Goal: Navigation & Orientation: Find specific page/section

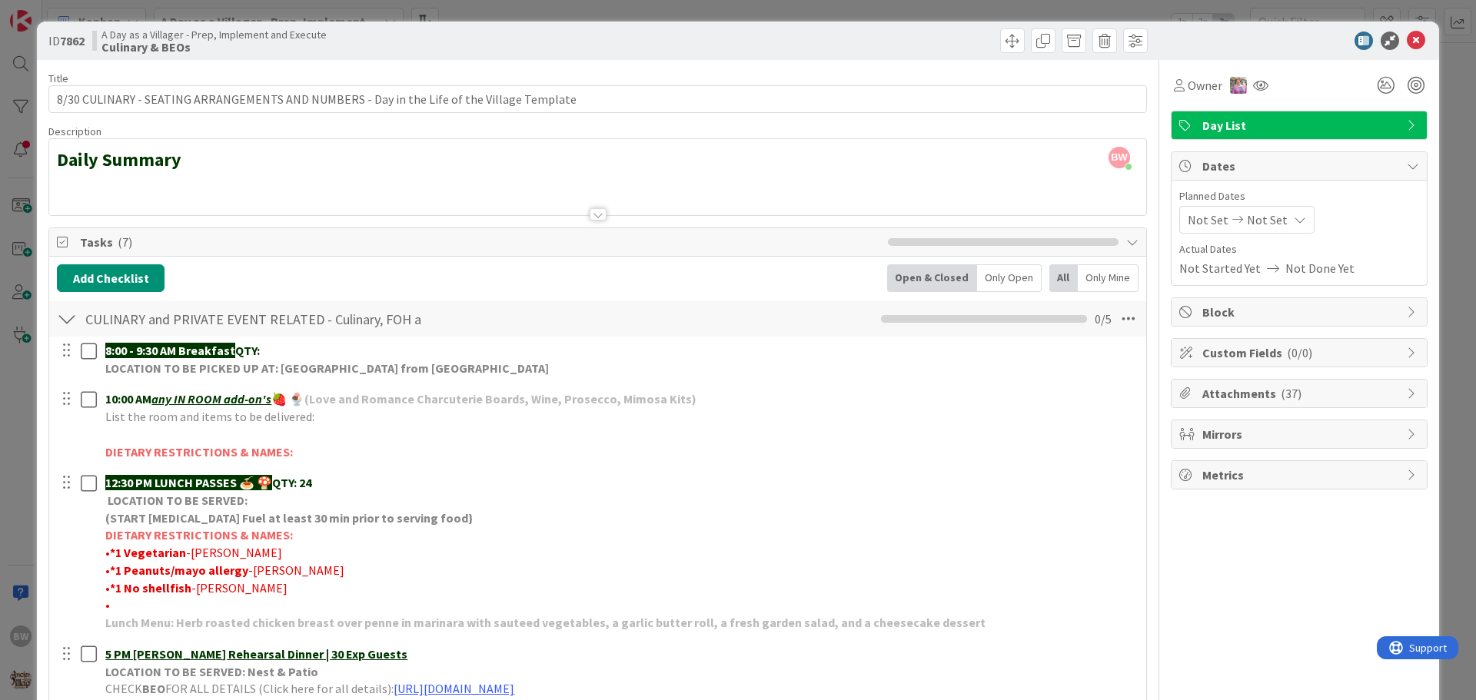
scroll to position [156, 0]
click at [1407, 34] on icon at bounding box center [1416, 41] width 18 height 18
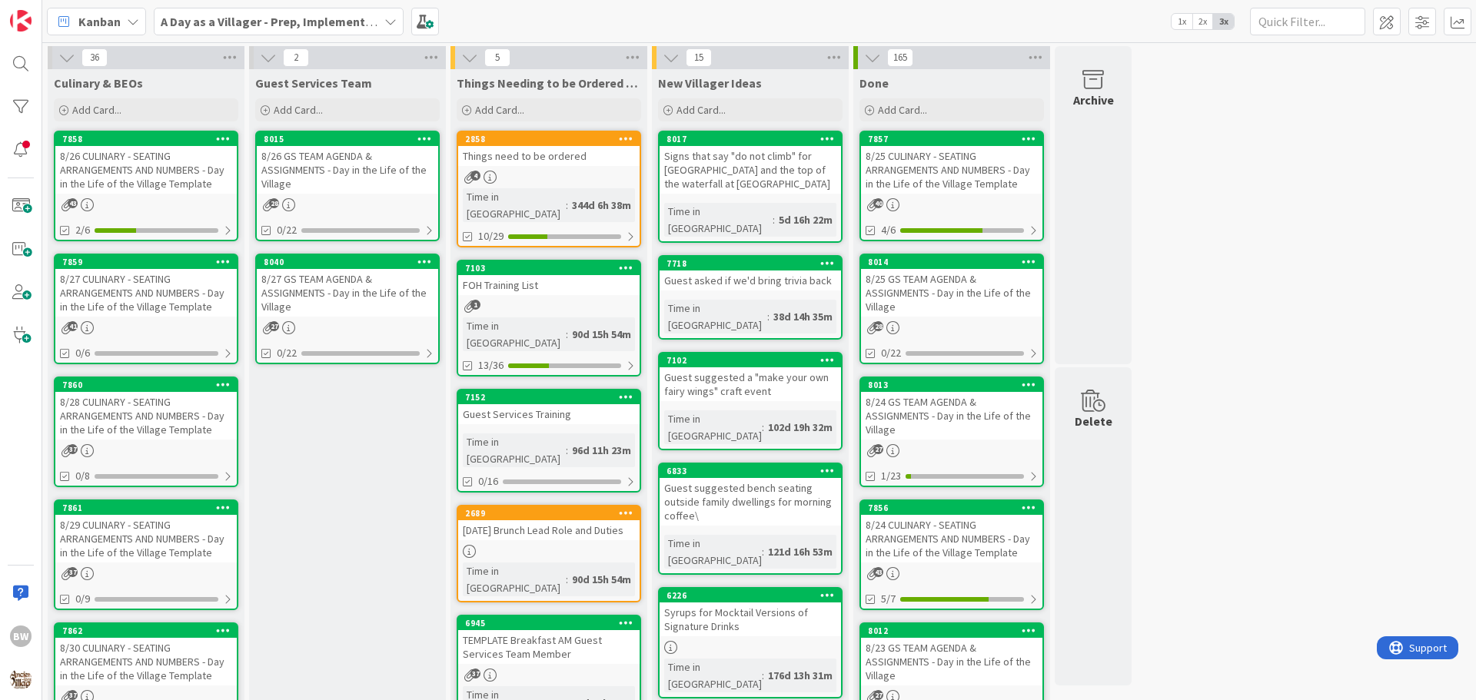
click at [384, 26] on icon at bounding box center [390, 21] width 12 height 12
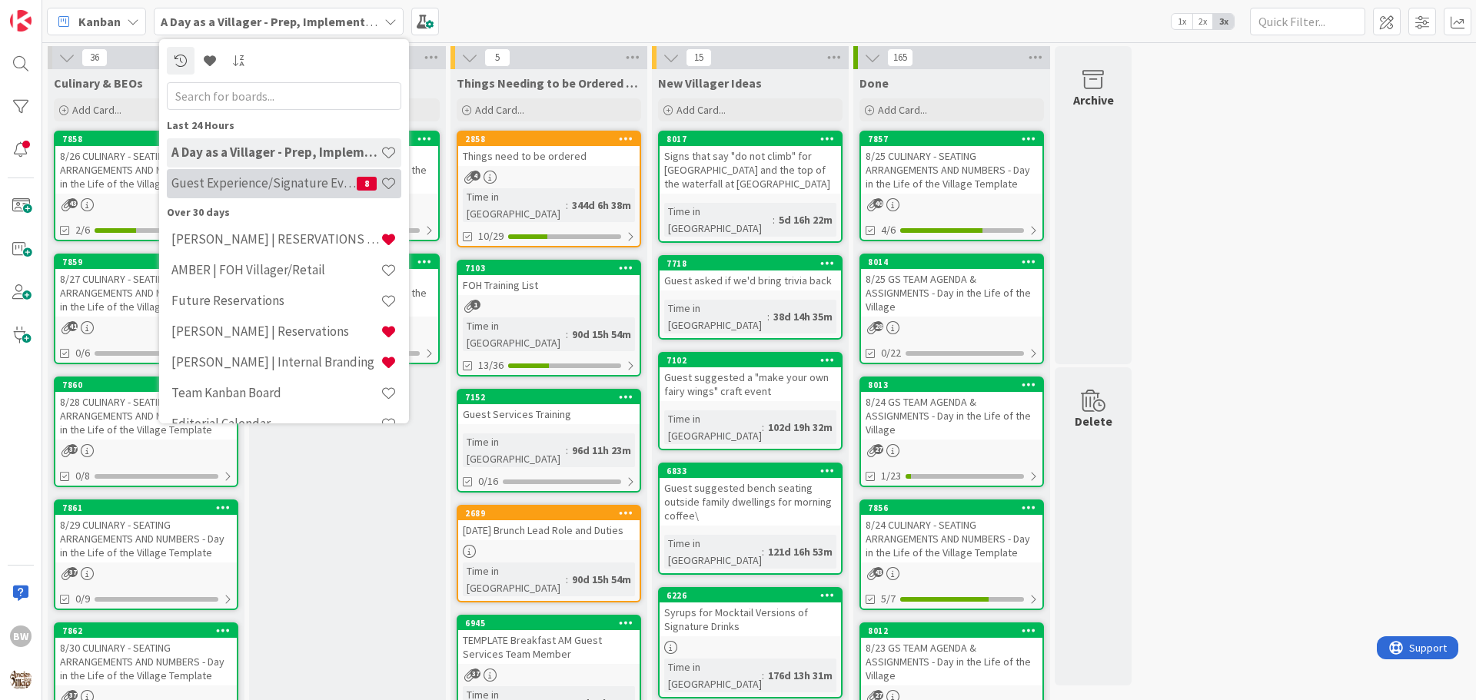
click at [307, 186] on h4 "Guest Experience/Signature Events" at bounding box center [263, 182] width 185 height 15
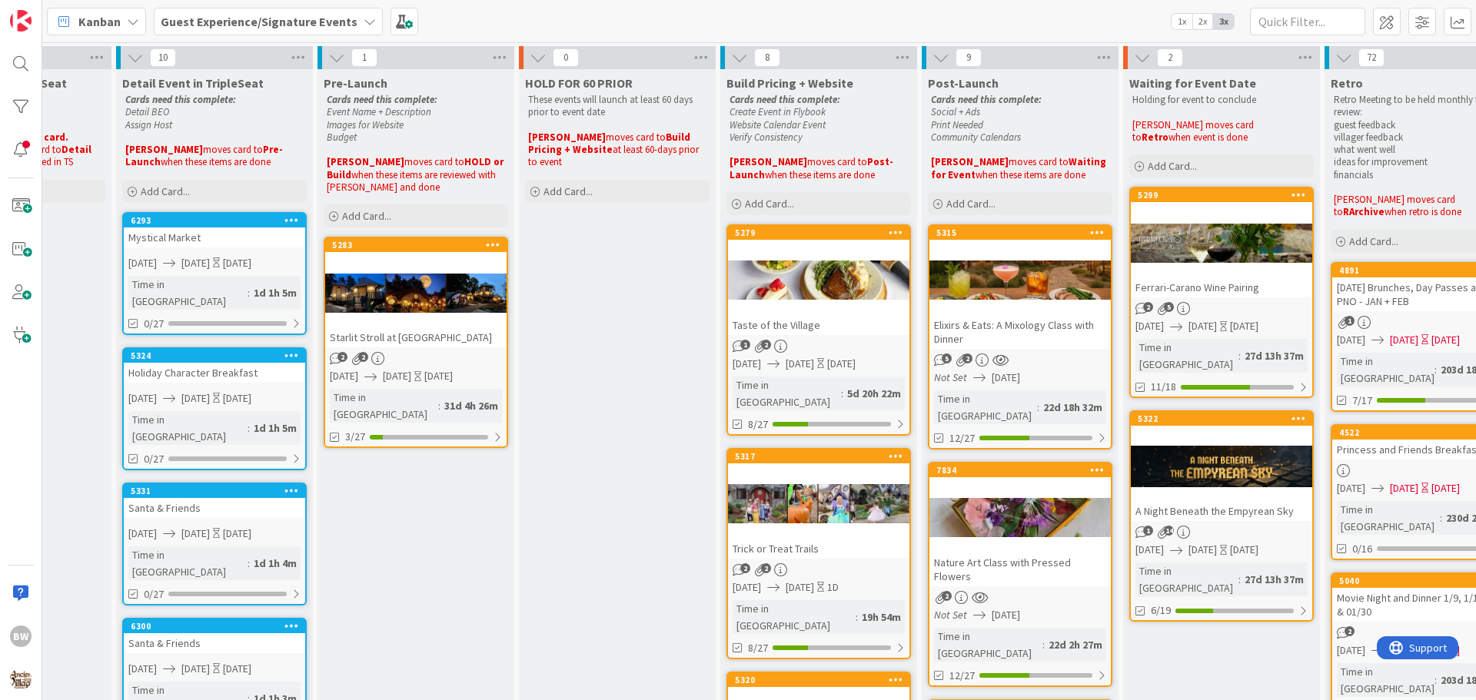
scroll to position [0, 572]
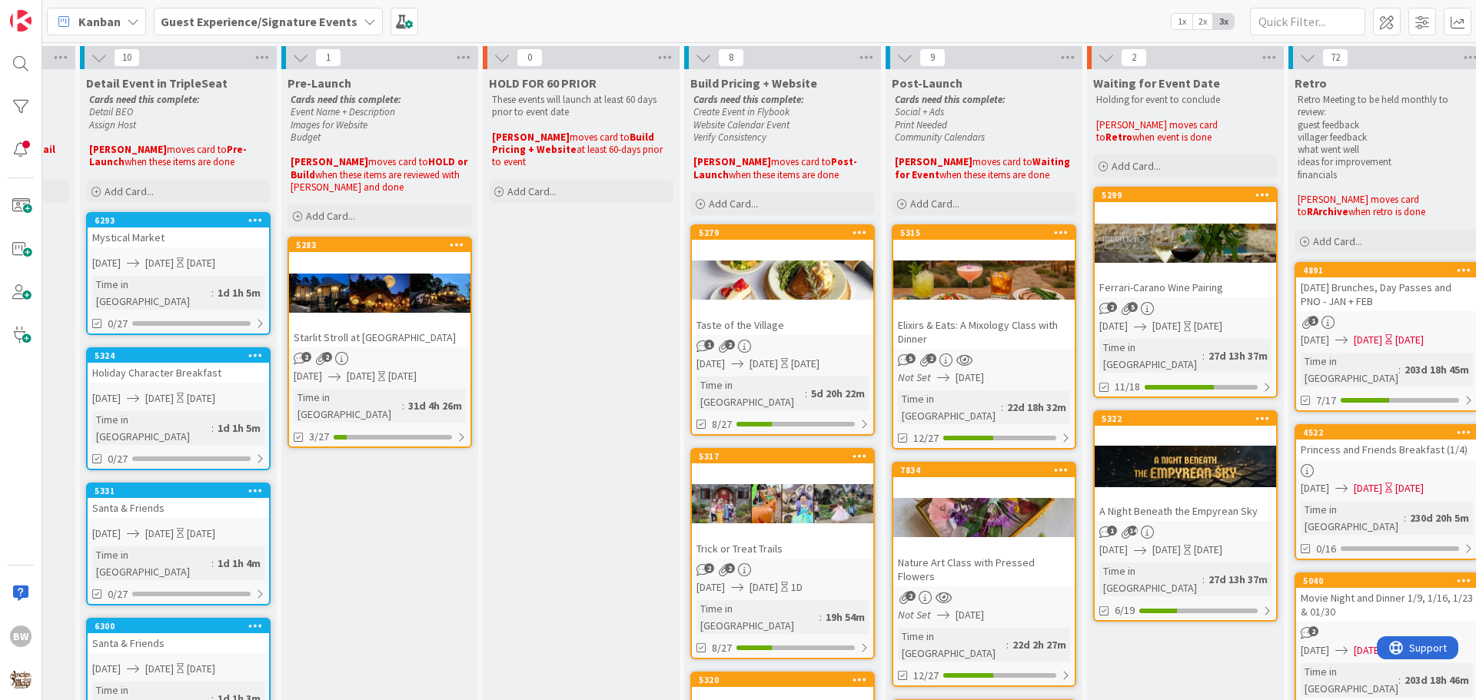
click at [771, 470] on div at bounding box center [782, 504] width 181 height 69
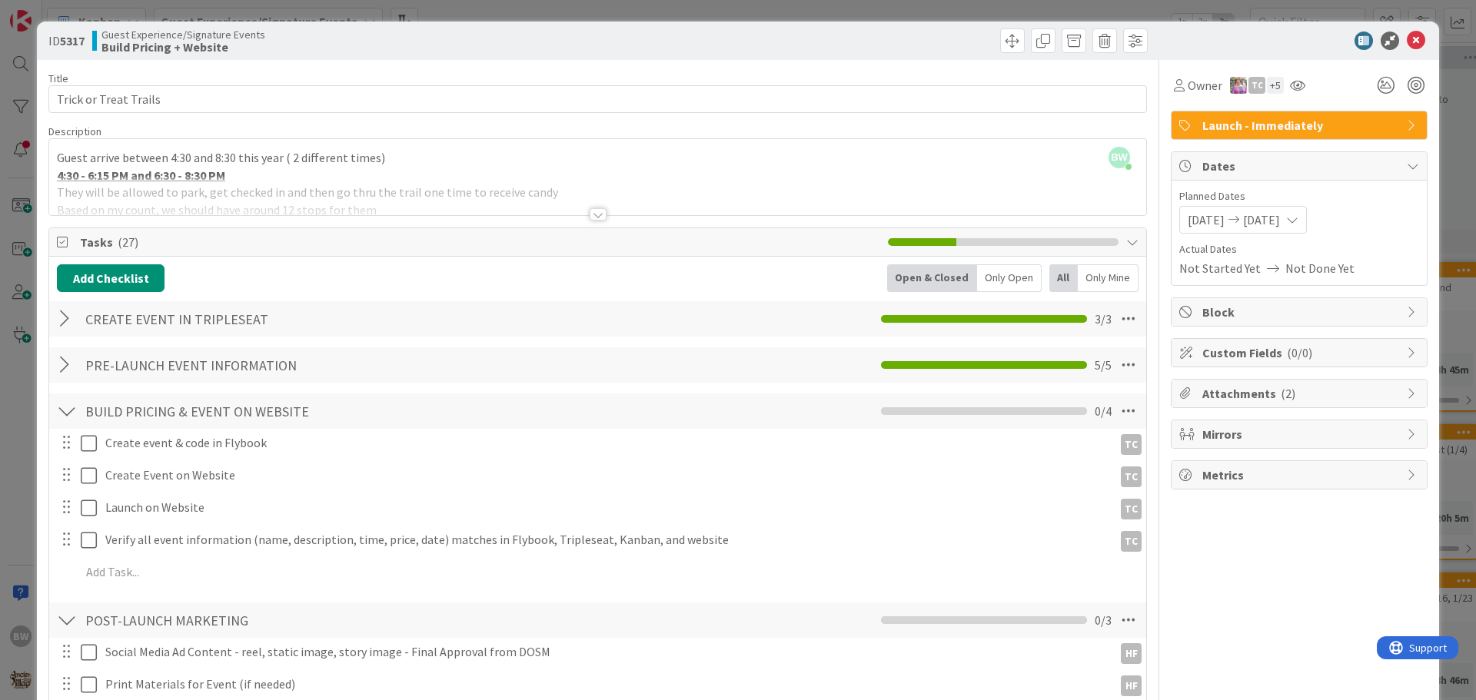
click at [590, 214] on div at bounding box center [598, 214] width 17 height 12
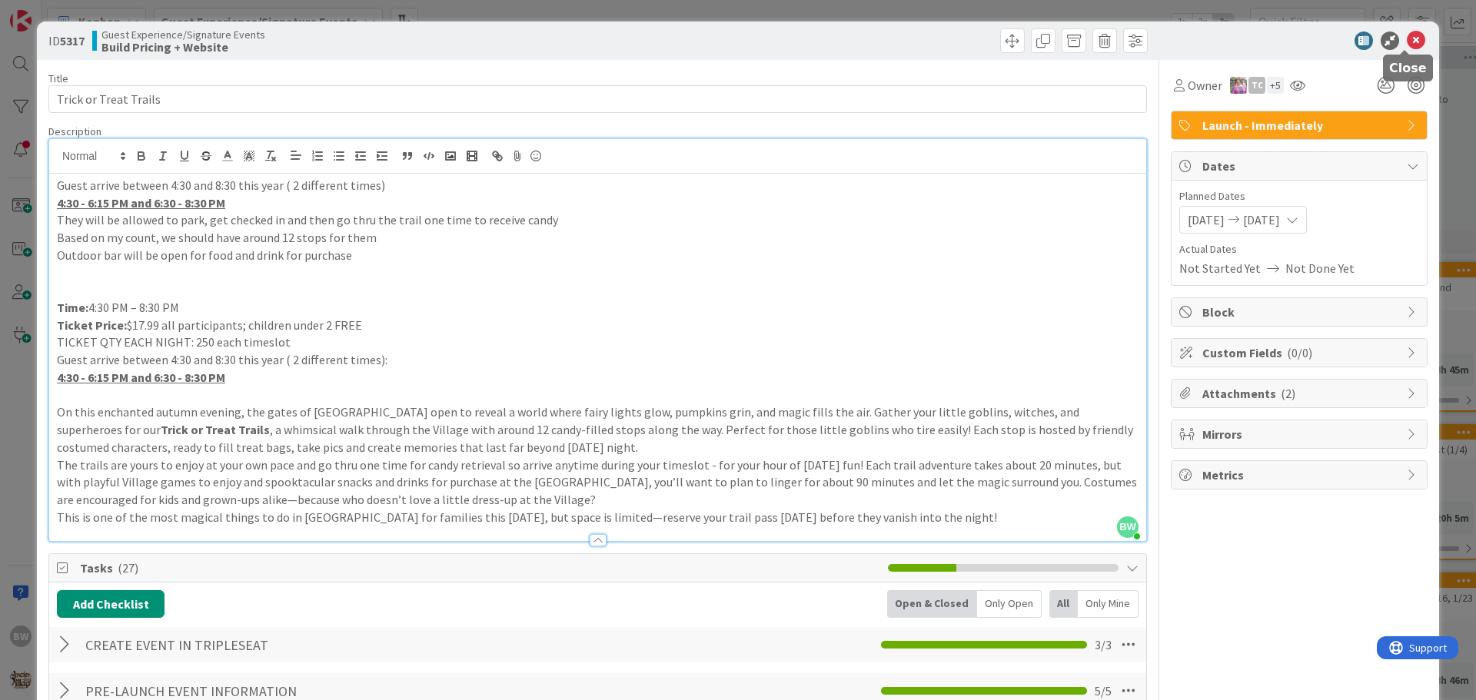
click at [1407, 38] on icon at bounding box center [1416, 41] width 18 height 18
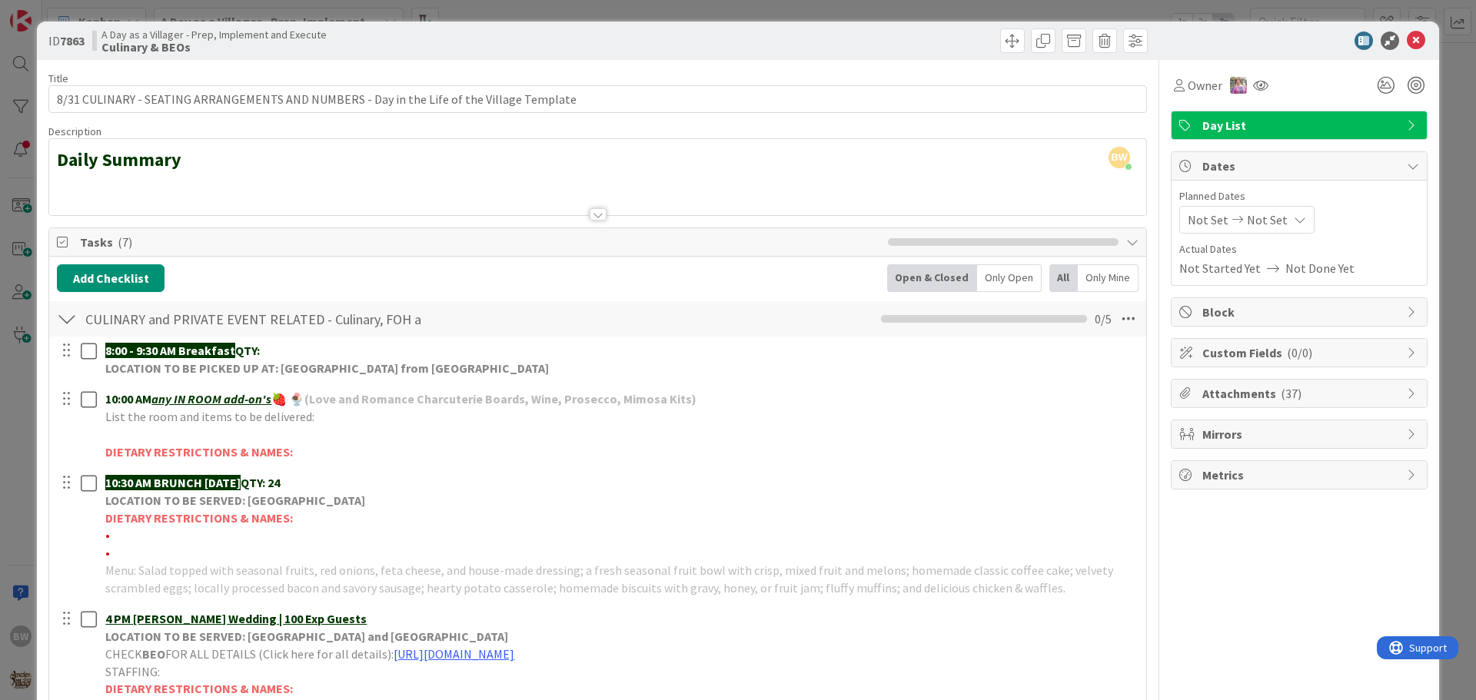
scroll to position [231, 0]
